Goal: Book appointment/travel/reservation

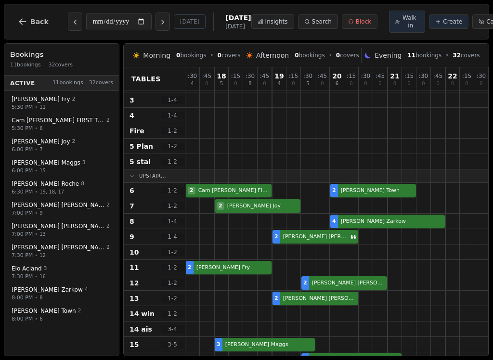
scroll to position [27, 0]
click at [195, 284] on div at bounding box center [193, 283] width 14 height 14
click at [193, 285] on div at bounding box center [192, 282] width 14 height 15
click at [443, 24] on span "Create" at bounding box center [452, 22] width 19 height 8
select select "****"
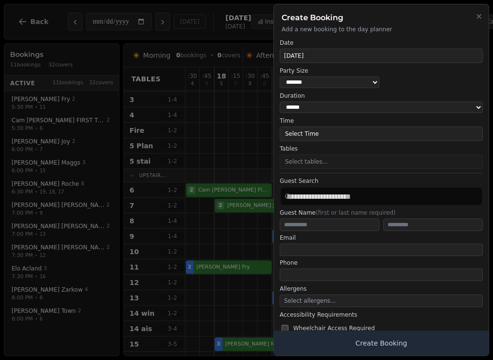
click at [475, 19] on icon "button" at bounding box center [479, 17] width 8 height 8
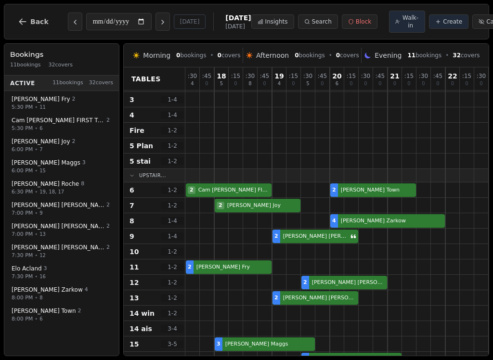
click at [389, 30] on button "Walk-in" at bounding box center [407, 22] width 36 height 22
select select "****"
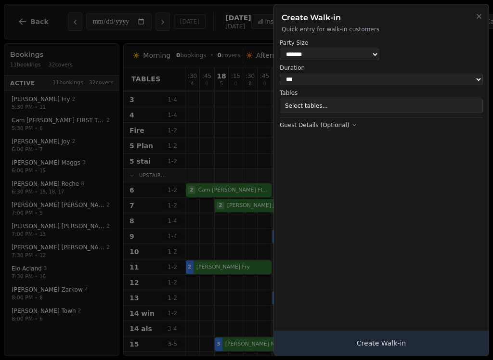
select select "*"
click at [392, 109] on button "Select tables..." at bounding box center [381, 106] width 203 height 14
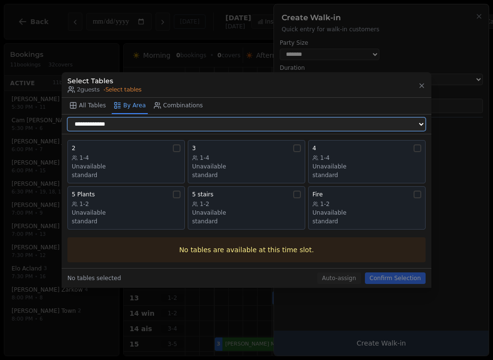
click at [389, 124] on select "**********" at bounding box center [246, 124] width 358 height 13
select select "**********"
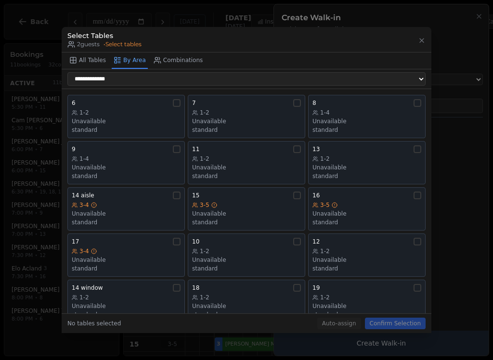
click at [367, 164] on div "Unavailable" at bounding box center [367, 168] width 109 height 8
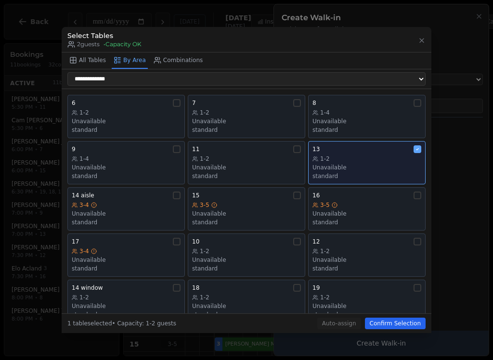
scroll to position [20, 0]
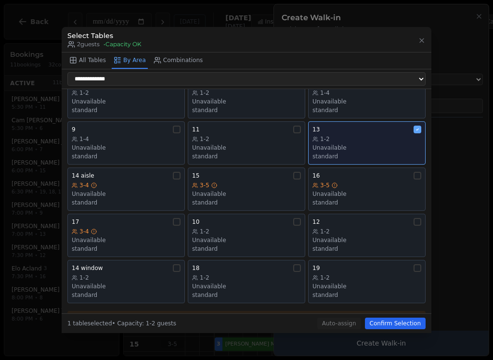
click at [398, 135] on div "1-2" at bounding box center [367, 139] width 109 height 8
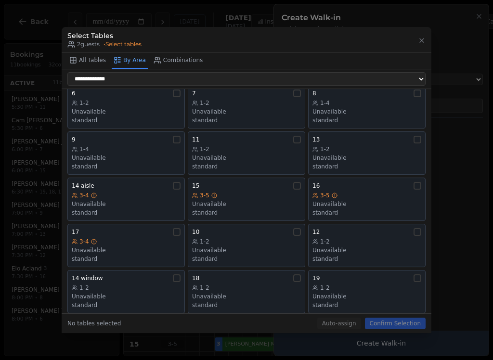
scroll to position [10, 0]
click at [377, 255] on div "standard" at bounding box center [367, 259] width 109 height 8
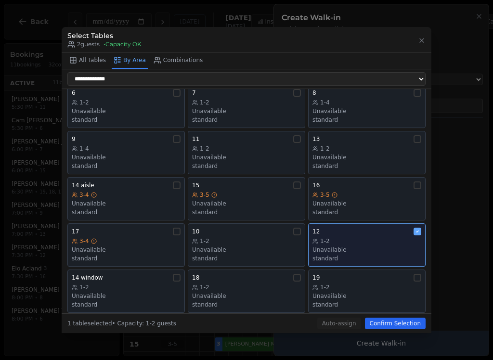
click at [408, 327] on button "Confirm Selection" at bounding box center [395, 324] width 61 height 12
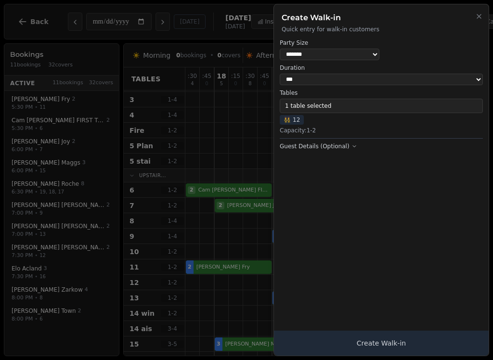
click at [422, 340] on button "Create Walk-in" at bounding box center [381, 343] width 215 height 25
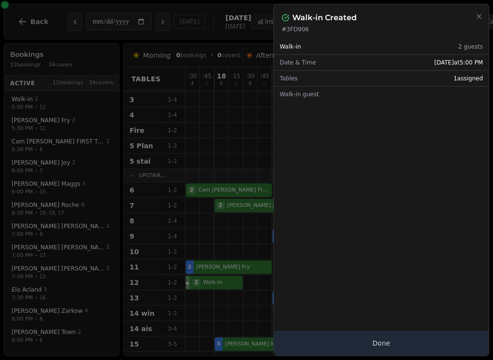
click at [421, 339] on button "Done" at bounding box center [381, 343] width 215 height 25
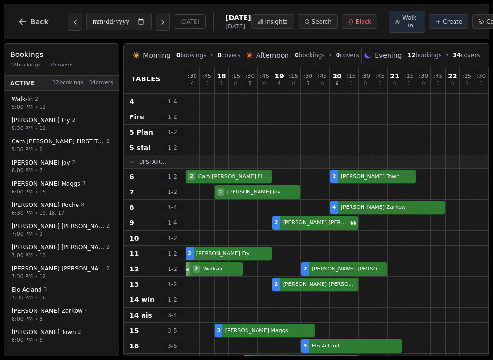
scroll to position [40, 0]
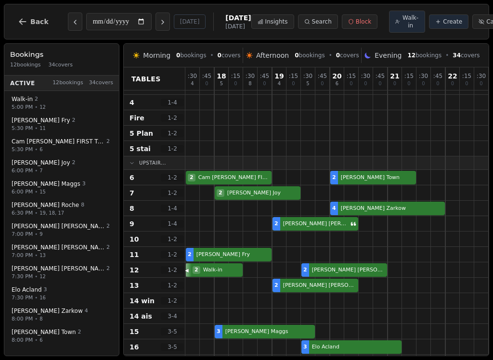
select select "****"
select select "*"
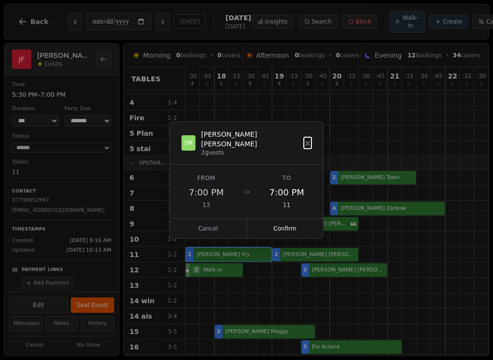
click at [309, 221] on button "Confirm" at bounding box center [285, 228] width 77 height 19
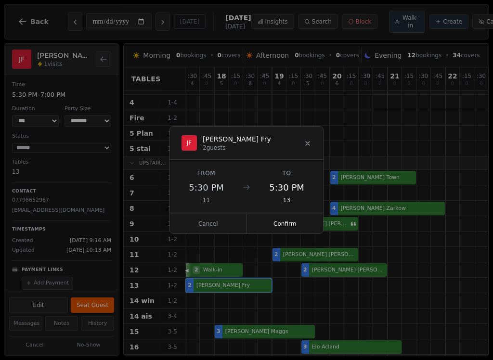
click at [309, 227] on button "Confirm" at bounding box center [285, 223] width 77 height 19
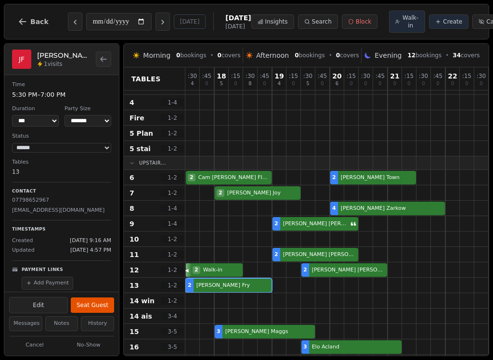
scroll to position [0, 0]
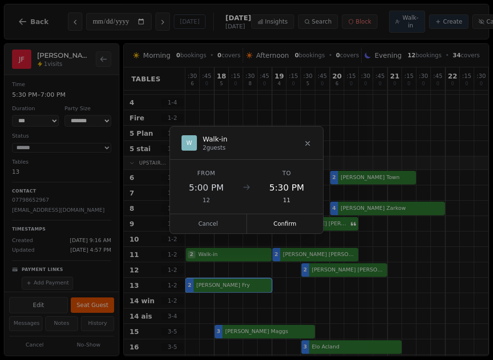
click at [299, 220] on button "Confirm" at bounding box center [285, 223] width 77 height 19
